Goal: Information Seeking & Learning: Learn about a topic

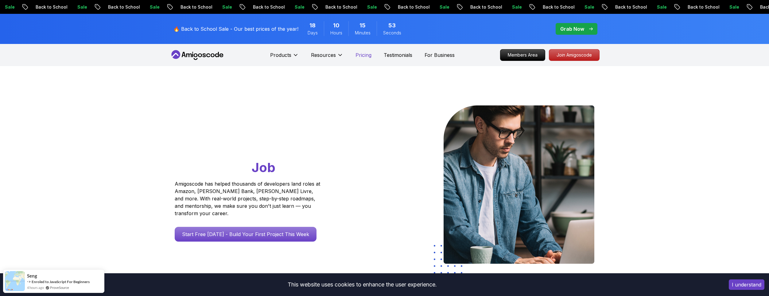
click at [368, 53] on p "Pricing" at bounding box center [363, 54] width 16 height 7
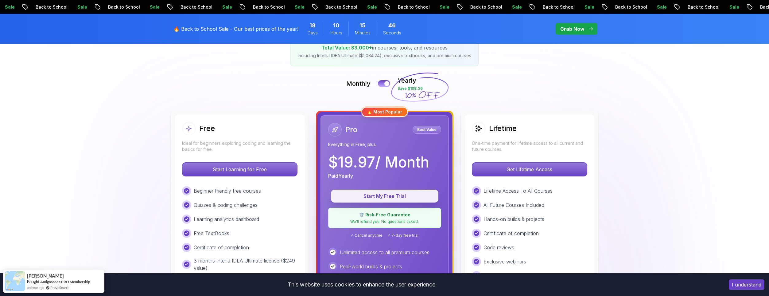
scroll to position [73, 0]
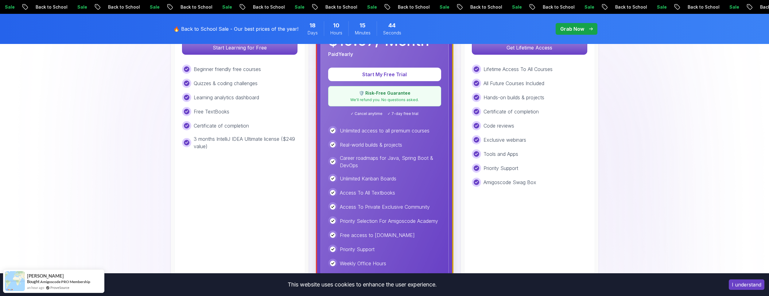
click at [353, 206] on p "Access To Private Exclusive Community" at bounding box center [385, 206] width 90 height 7
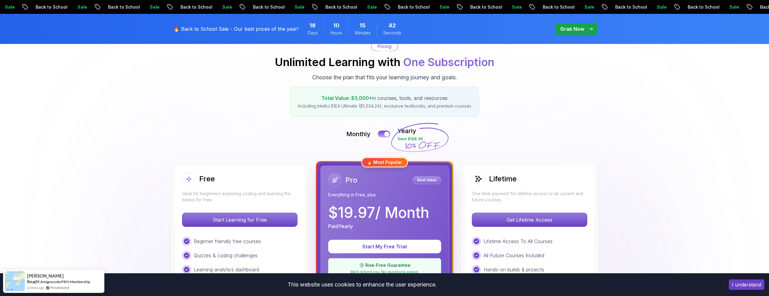
scroll to position [0, 0]
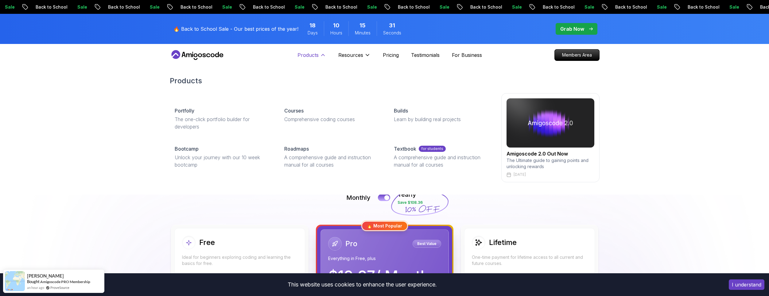
click at [317, 52] on p "Products" at bounding box center [307, 54] width 21 height 7
click at [298, 111] on p "Courses" at bounding box center [293, 110] width 19 height 7
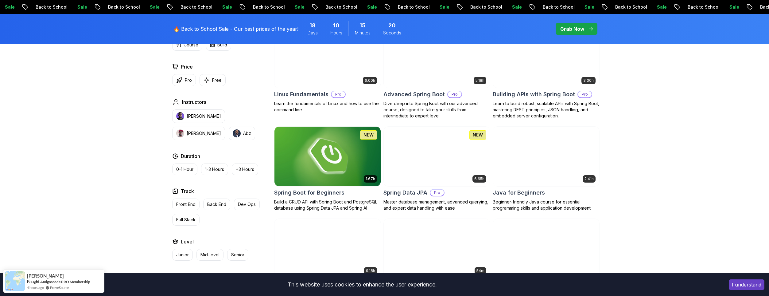
scroll to position [249, 0]
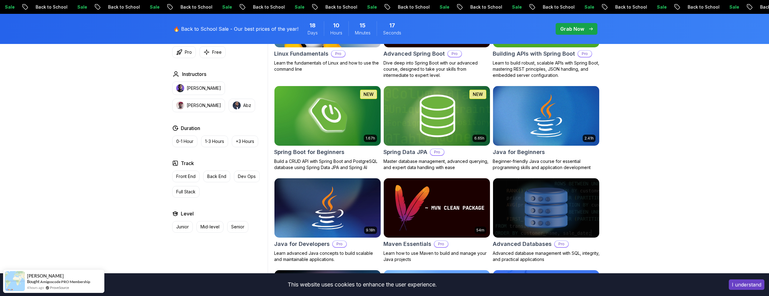
click at [469, 124] on img at bounding box center [436, 115] width 111 height 62
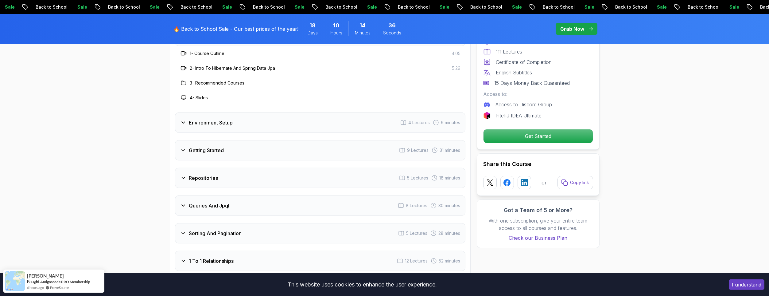
scroll to position [810, 0]
click at [192, 165] on div "Repositories 5 Lectures 18 minutes" at bounding box center [320, 175] width 290 height 20
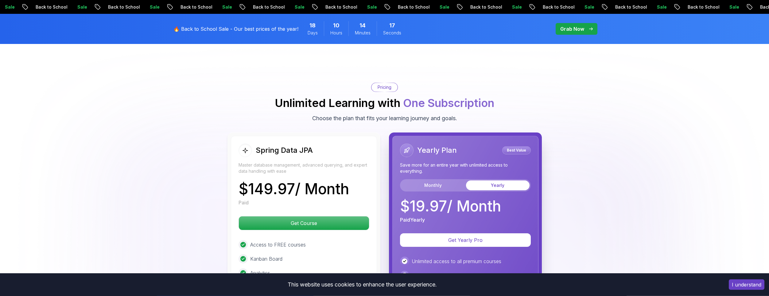
scroll to position [1499, 0]
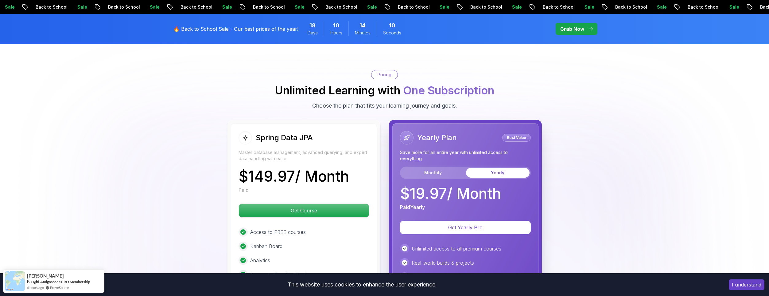
click at [434, 170] on div "Monthly Yearly" at bounding box center [465, 172] width 131 height 12
click at [432, 168] on button "Monthly" at bounding box center [433, 173] width 64 height 10
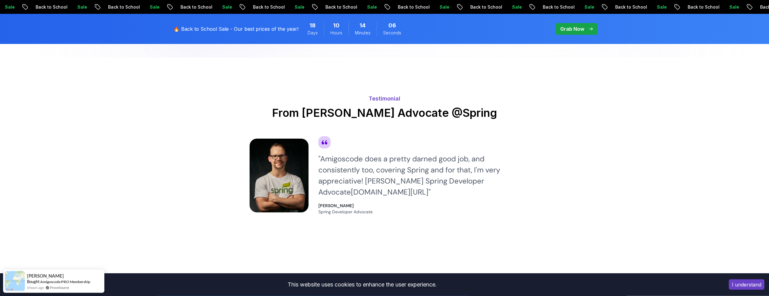
scroll to position [1864, 0]
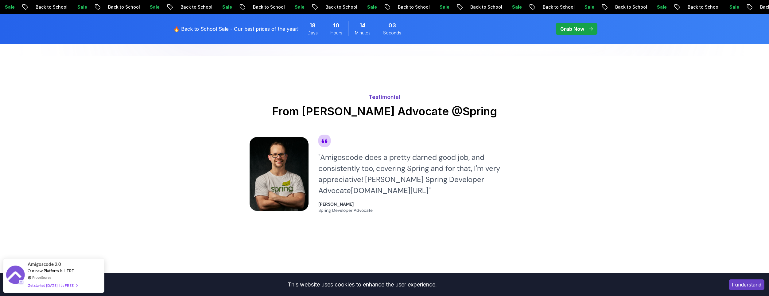
click at [470, 175] on div "" Amigoscode does a pretty darned good job, and consistently too, covering Spri…" at bounding box center [418, 174] width 201 height 44
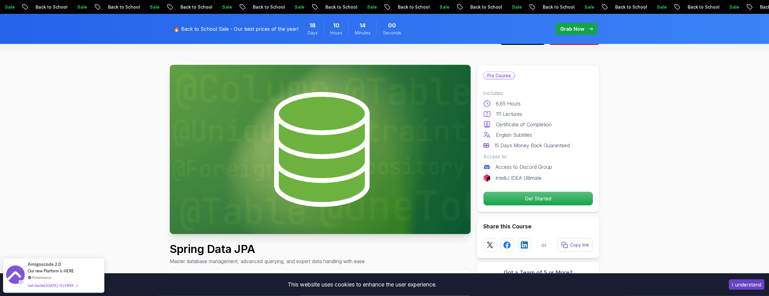
scroll to position [0, 0]
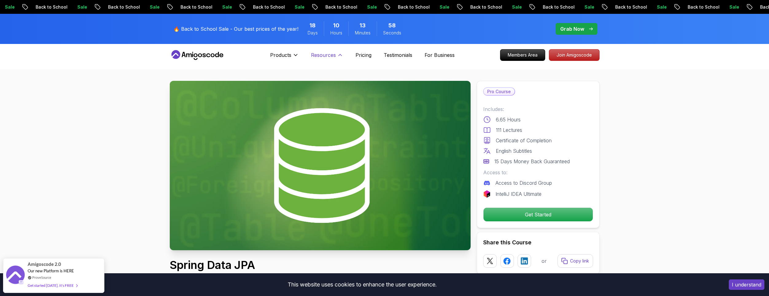
drag, startPoint x: 332, startPoint y: 52, endPoint x: 326, endPoint y: 52, distance: 5.8
click at [326, 52] on p "Resources" at bounding box center [323, 54] width 25 height 7
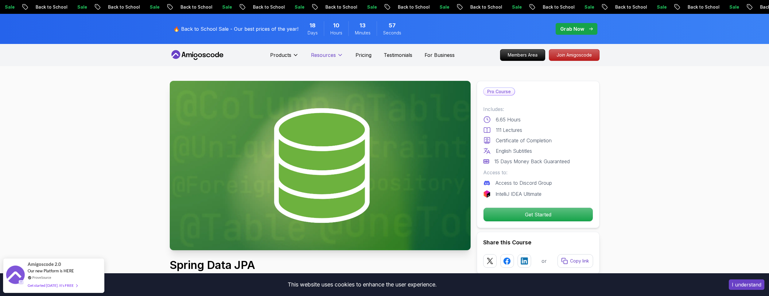
click at [329, 54] on p "Resources" at bounding box center [323, 54] width 25 height 7
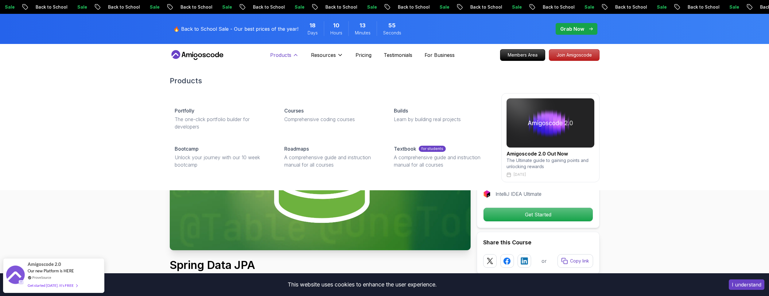
click at [296, 53] on icon at bounding box center [296, 55] width 6 height 6
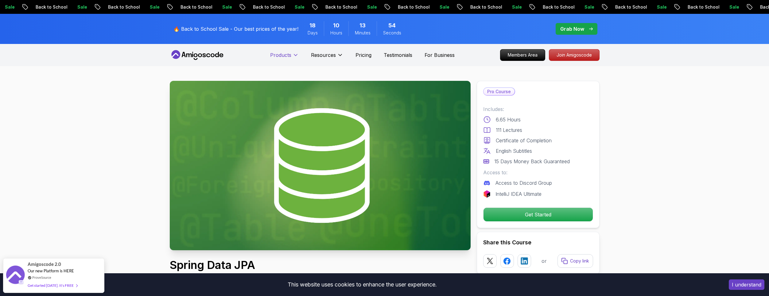
click at [290, 57] on p "Products" at bounding box center [280, 54] width 21 height 7
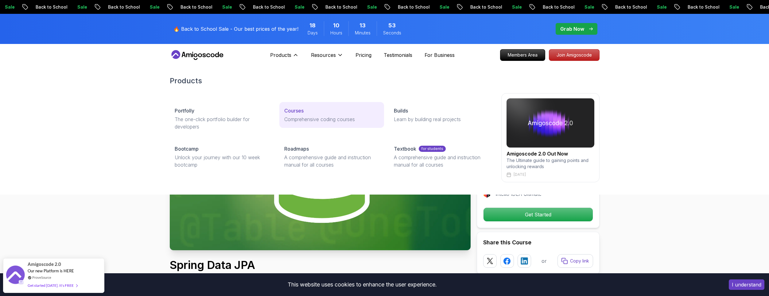
click at [305, 120] on p "Comprehensive coding courses" at bounding box center [331, 118] width 95 height 7
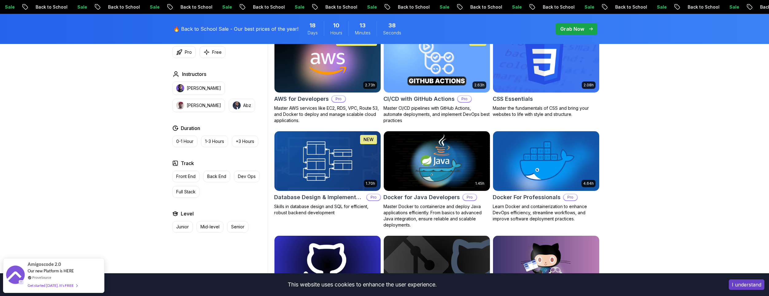
scroll to position [527, 0]
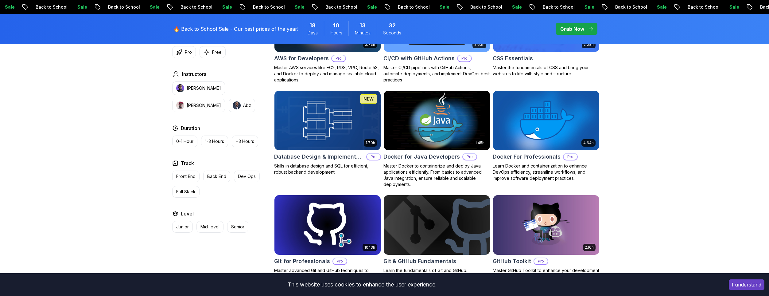
click at [463, 124] on img at bounding box center [436, 120] width 111 height 62
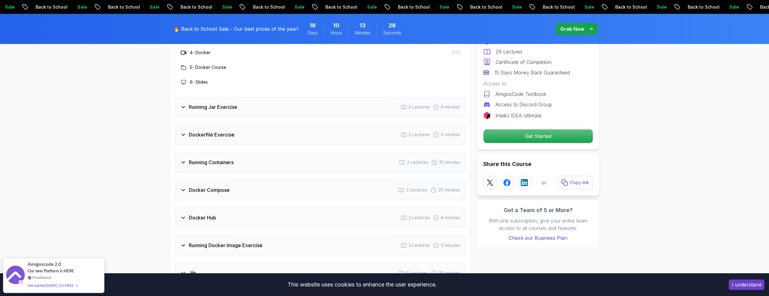
scroll to position [932, 0]
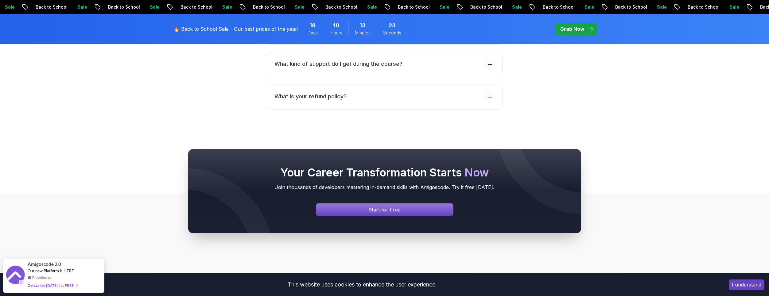
scroll to position [2681, 0]
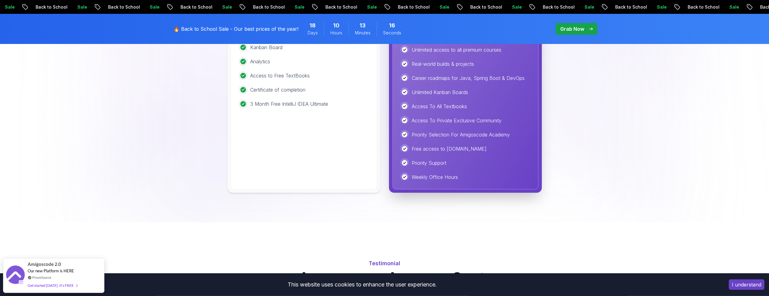
scroll to position [1594, 0]
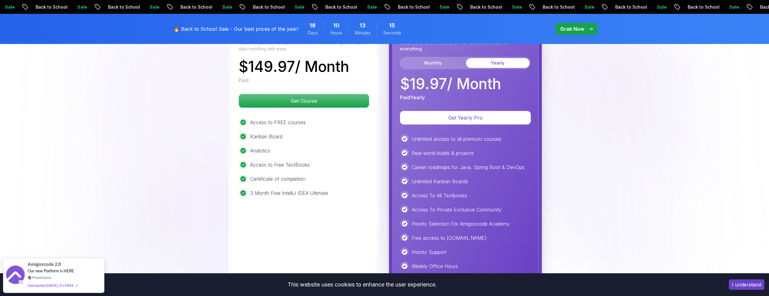
click at [565, 34] on div "🔥 Back to School Sale - Our best prices of the year! 18 Days 10 Hours 13 Minute…" at bounding box center [385, 29] width 430 height 30
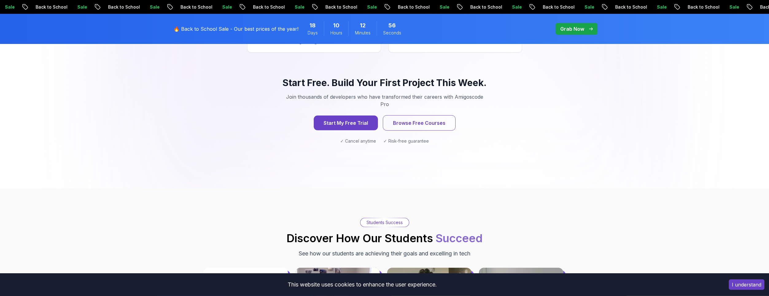
scroll to position [729, 0]
